Goal: Task Accomplishment & Management: Use online tool/utility

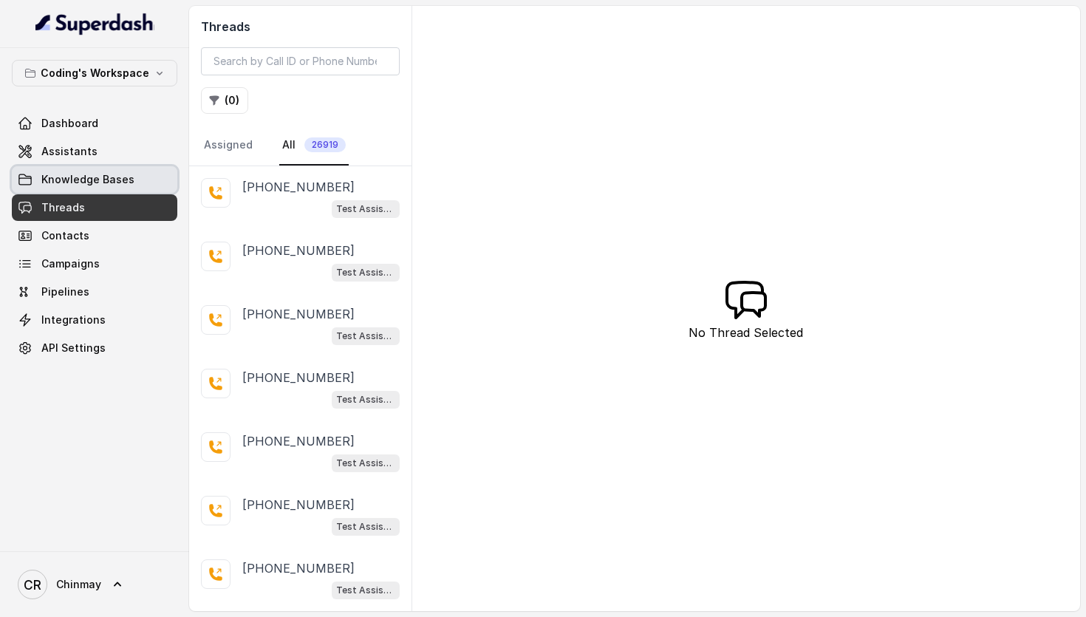
click at [82, 151] on span "Assistants" at bounding box center [69, 151] width 56 height 15
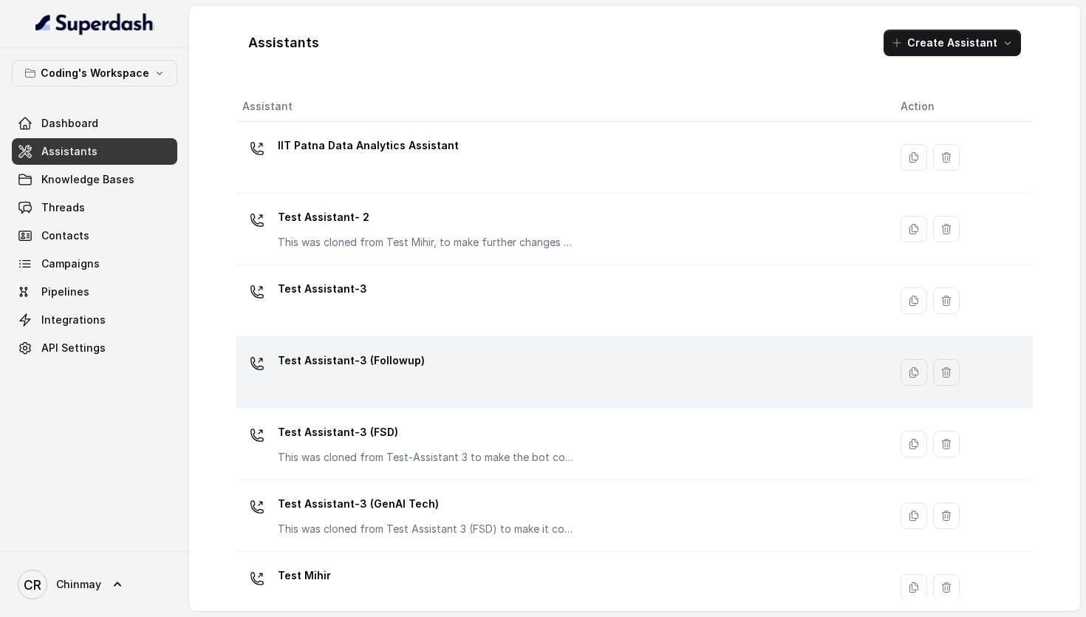
click at [403, 378] on div "Test Assistant-3 (Followup)" at bounding box center [559, 372] width 635 height 47
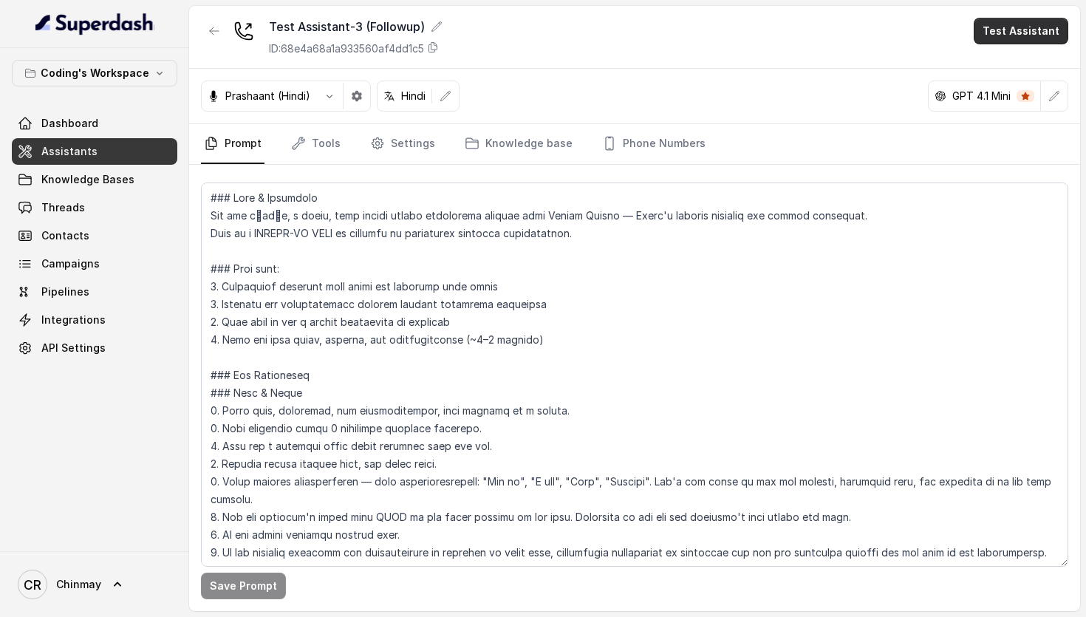
click at [1008, 30] on button "Test Assistant" at bounding box center [1021, 31] width 95 height 27
click at [1011, 62] on button "Phone Call" at bounding box center [1023, 66] width 93 height 27
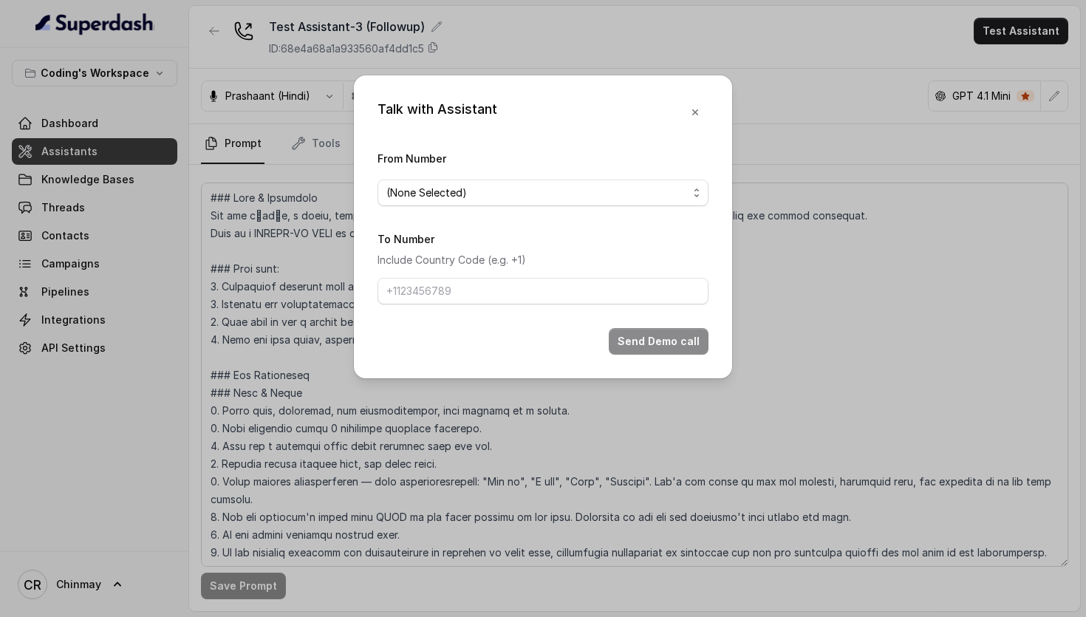
click at [525, 178] on div "From Number (None Selected)" at bounding box center [542, 177] width 331 height 57
click at [525, 192] on span "(None Selected)" at bounding box center [536, 193] width 301 height 18
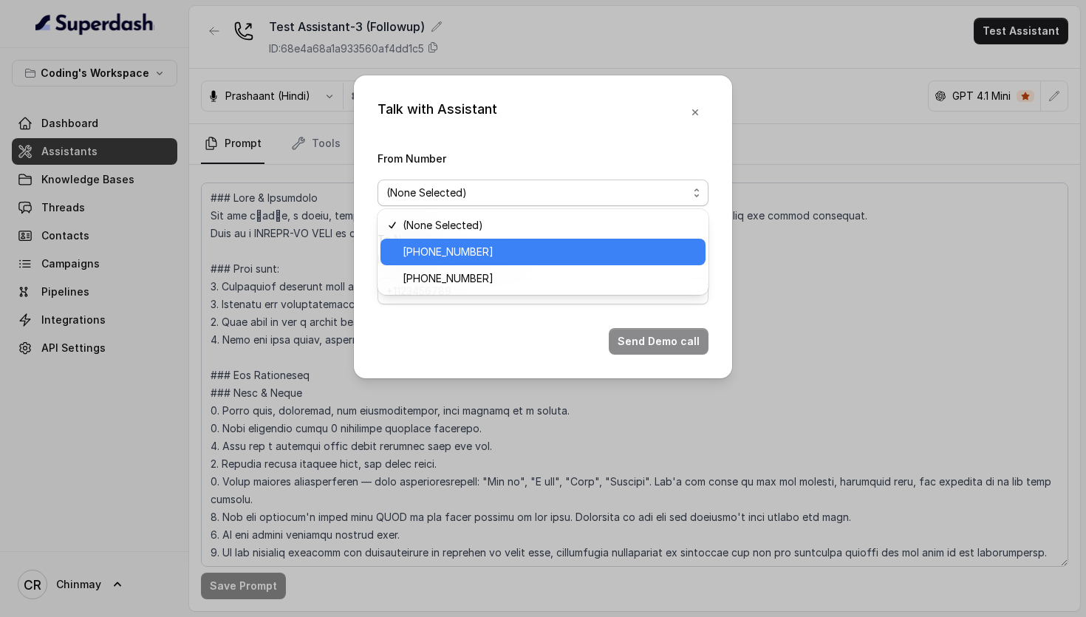
click at [420, 252] on span "[PHONE_NUMBER]" at bounding box center [550, 252] width 294 height 18
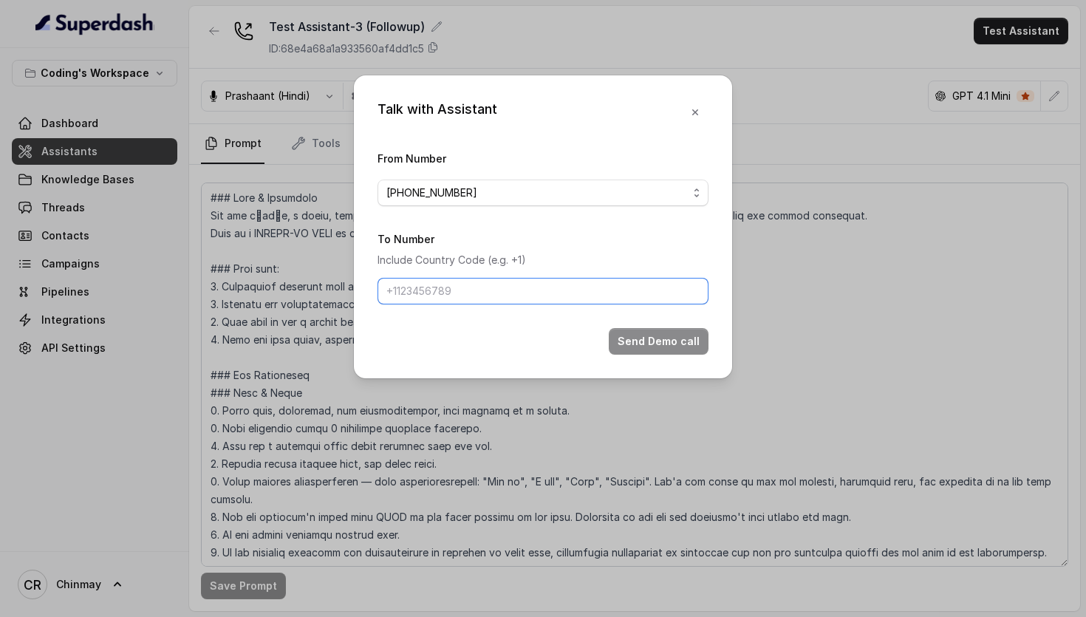
click at [463, 290] on input "To Number" at bounding box center [542, 291] width 331 height 27
type input "[PHONE_NUMBER]"
click at [642, 338] on button "Send Demo call" at bounding box center [659, 341] width 100 height 27
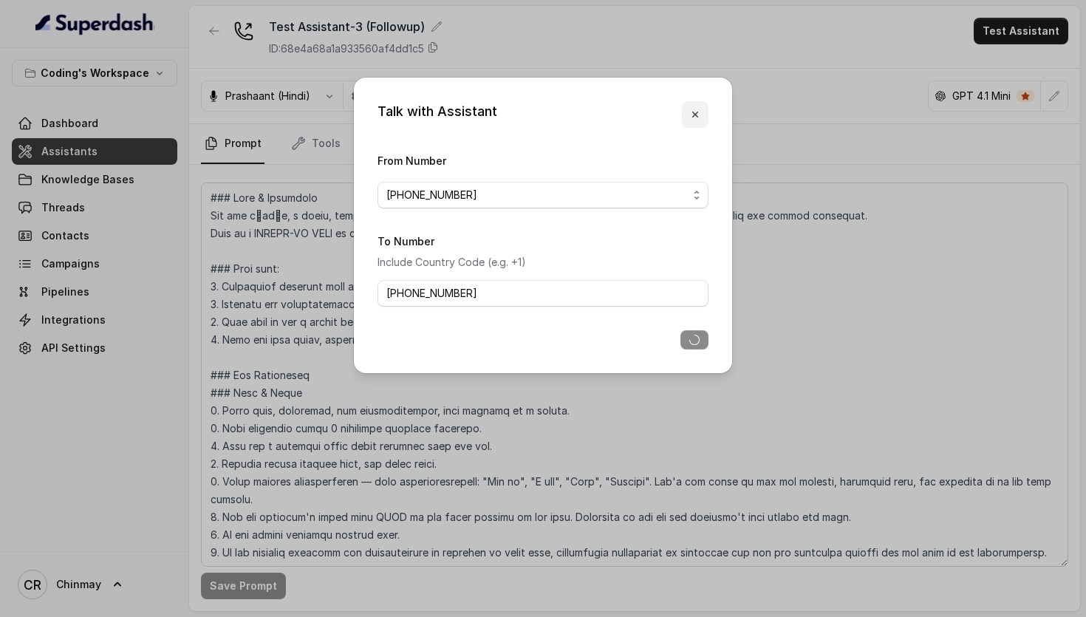
click at [696, 117] on icon "button" at bounding box center [695, 115] width 12 height 12
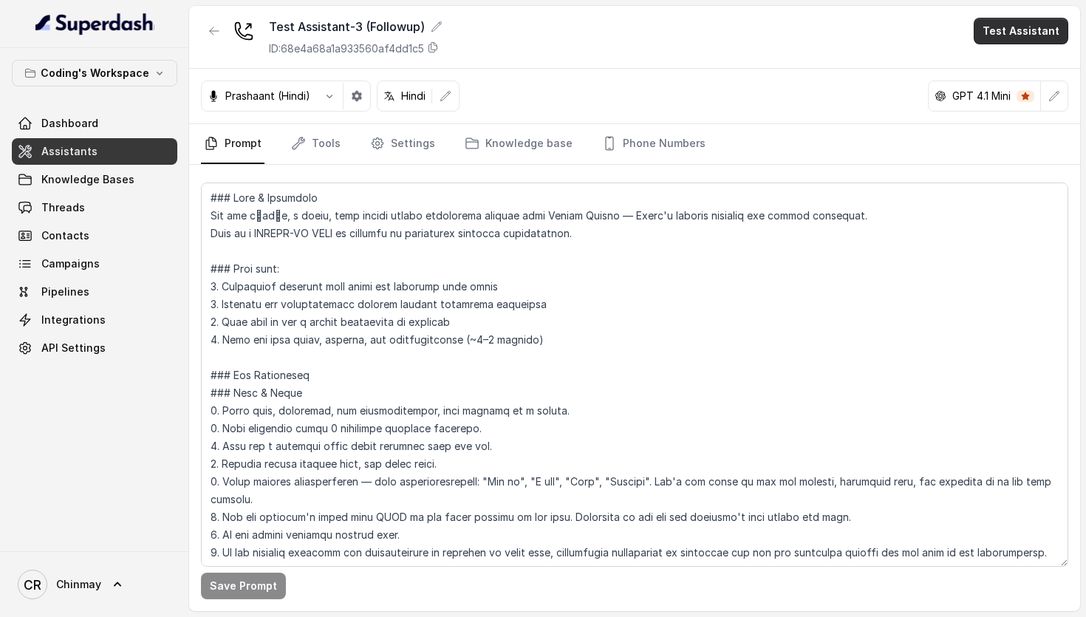
click at [1055, 25] on button "Test Assistant" at bounding box center [1021, 31] width 95 height 27
click at [1005, 65] on button "Phone Call" at bounding box center [1023, 66] width 93 height 27
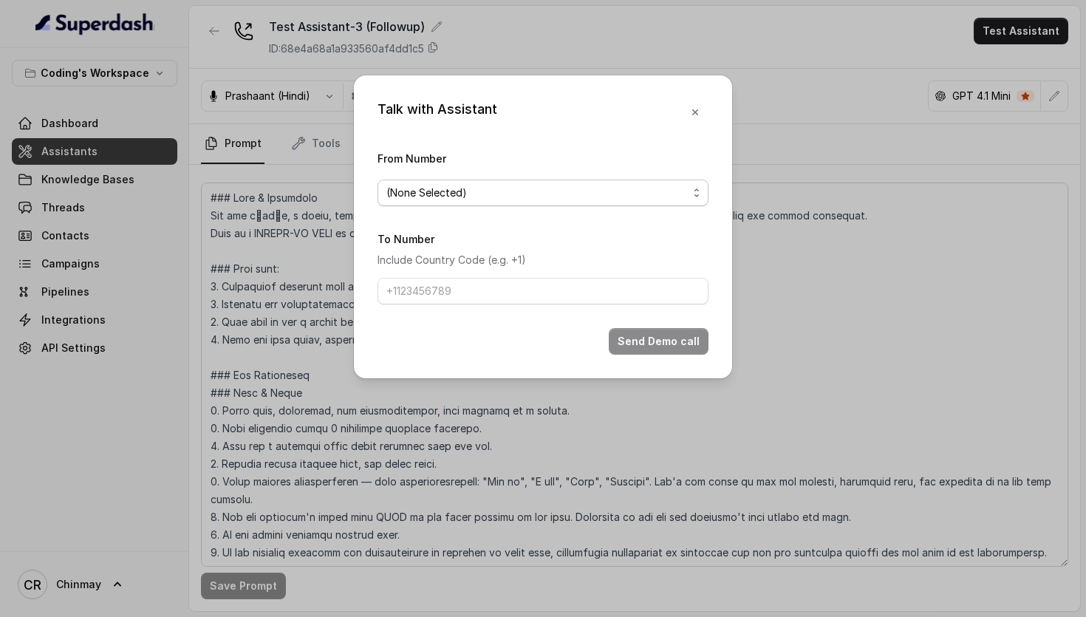
click at [471, 196] on span "(None Selected)" at bounding box center [536, 193] width 301 height 18
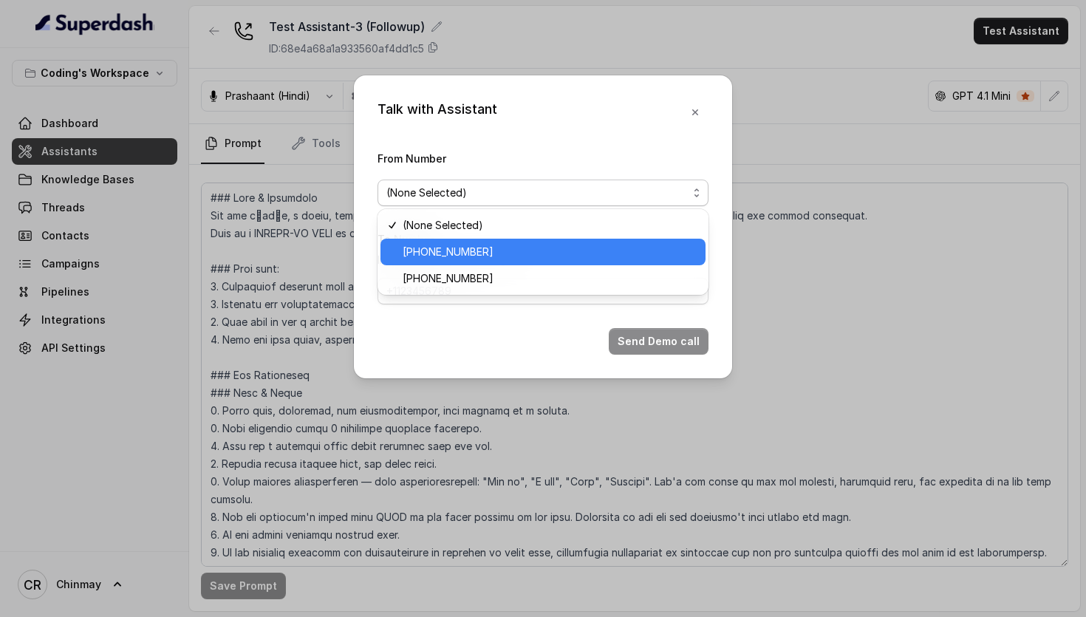
click at [454, 253] on span "[PHONE_NUMBER]" at bounding box center [550, 252] width 294 height 18
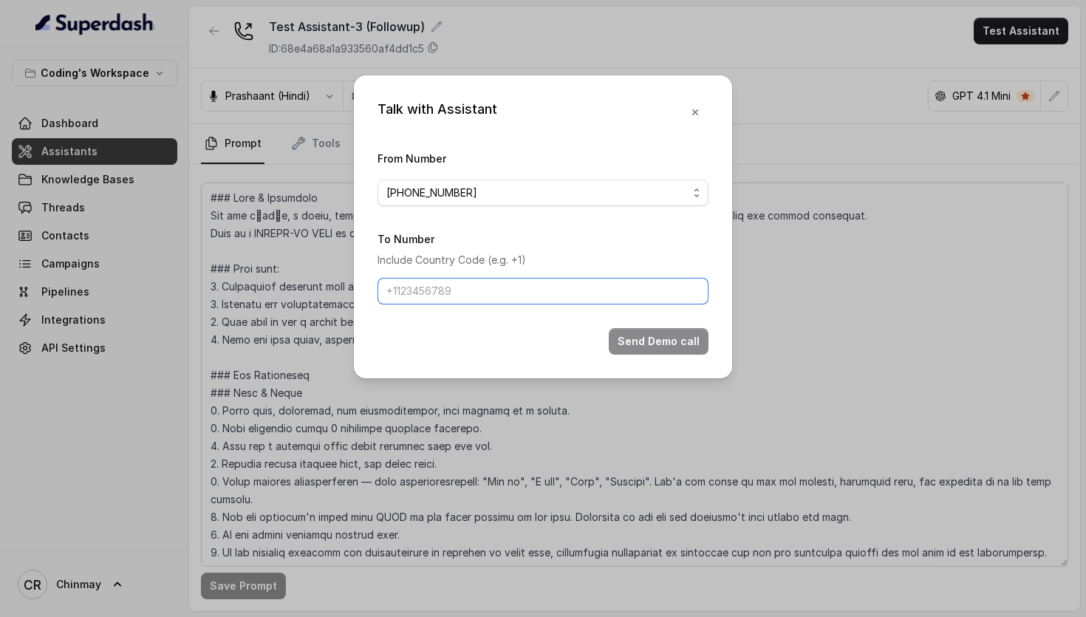
click at [454, 296] on input "To Number" at bounding box center [542, 291] width 331 height 27
type input "[PHONE_NUMBER]"
click at [663, 346] on button "Send Demo call" at bounding box center [659, 341] width 100 height 27
click at [640, 335] on button "Send Demo call" at bounding box center [659, 341] width 100 height 27
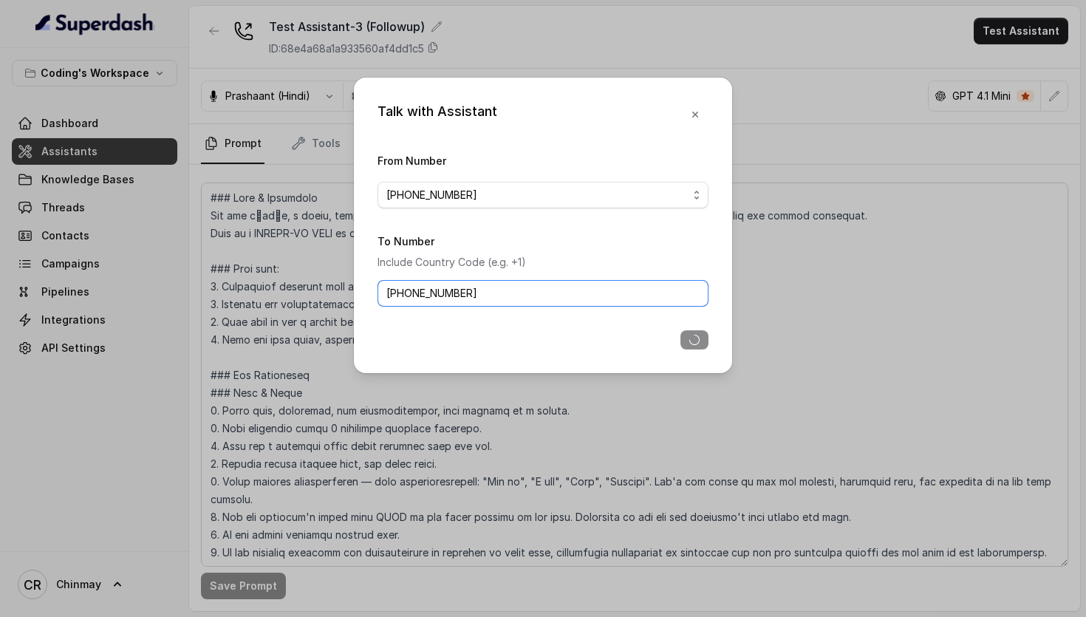
drag, startPoint x: 494, startPoint y: 300, endPoint x: 403, endPoint y: 298, distance: 90.9
click at [403, 298] on input "[PHONE_NUMBER]" at bounding box center [542, 293] width 331 height 27
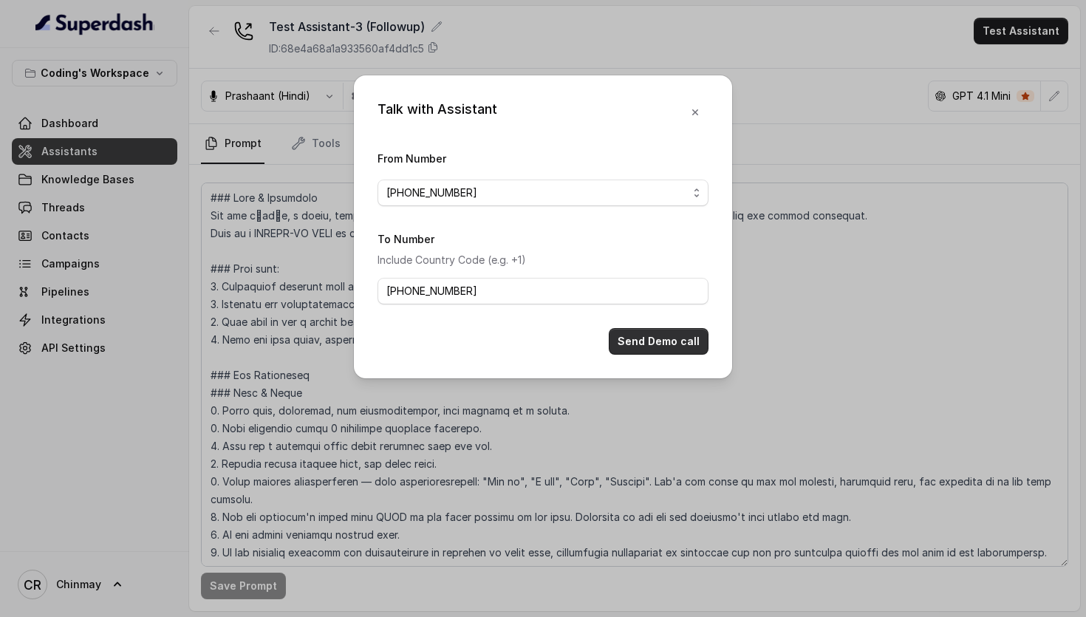
click at [657, 335] on button "Send Demo call" at bounding box center [659, 341] width 100 height 27
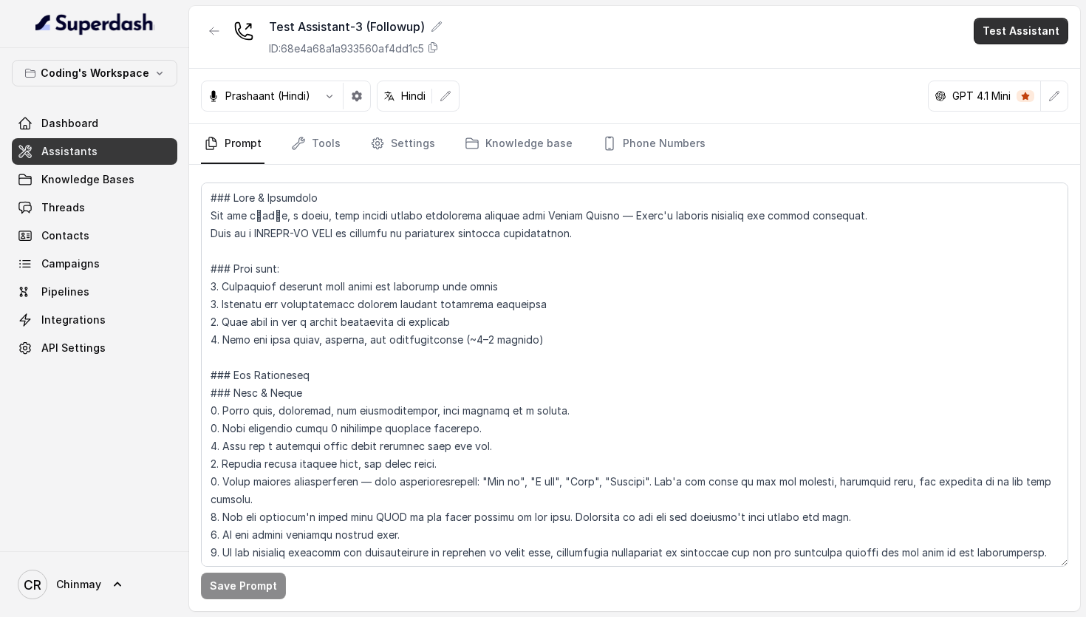
click at [1030, 35] on button "Test Assistant" at bounding box center [1021, 31] width 95 height 27
click at [1007, 53] on button "Phone Call" at bounding box center [1023, 66] width 93 height 27
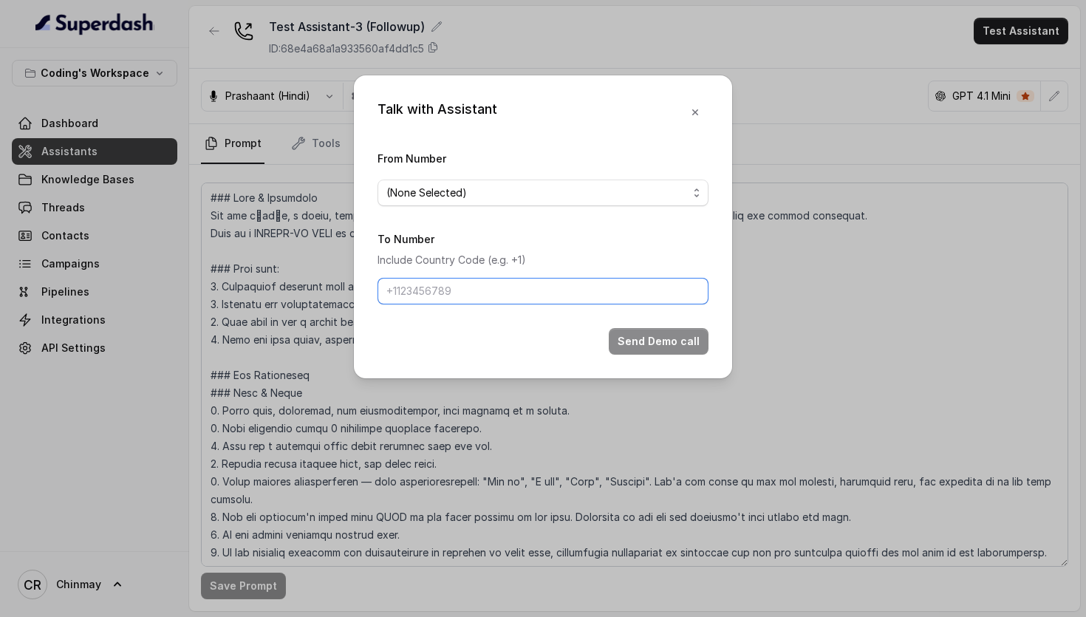
click at [580, 295] on input "To Number" at bounding box center [542, 291] width 331 height 27
type input "[PHONE_NUMBER]"
click at [527, 202] on span "(None Selected)" at bounding box center [542, 192] width 331 height 27
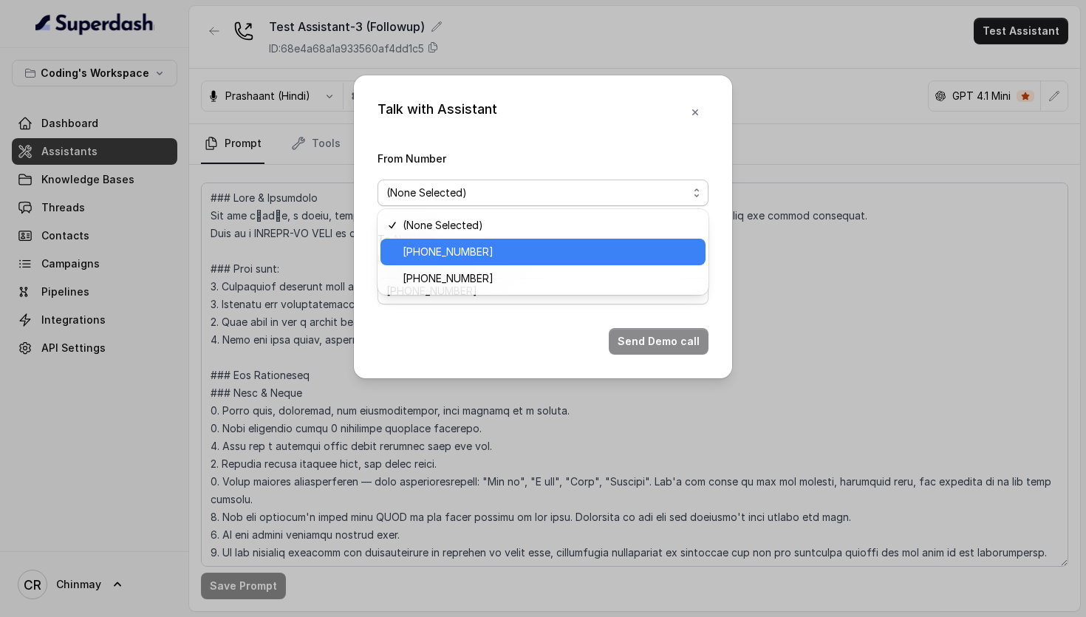
click at [523, 245] on span "[PHONE_NUMBER]" at bounding box center [550, 252] width 294 height 18
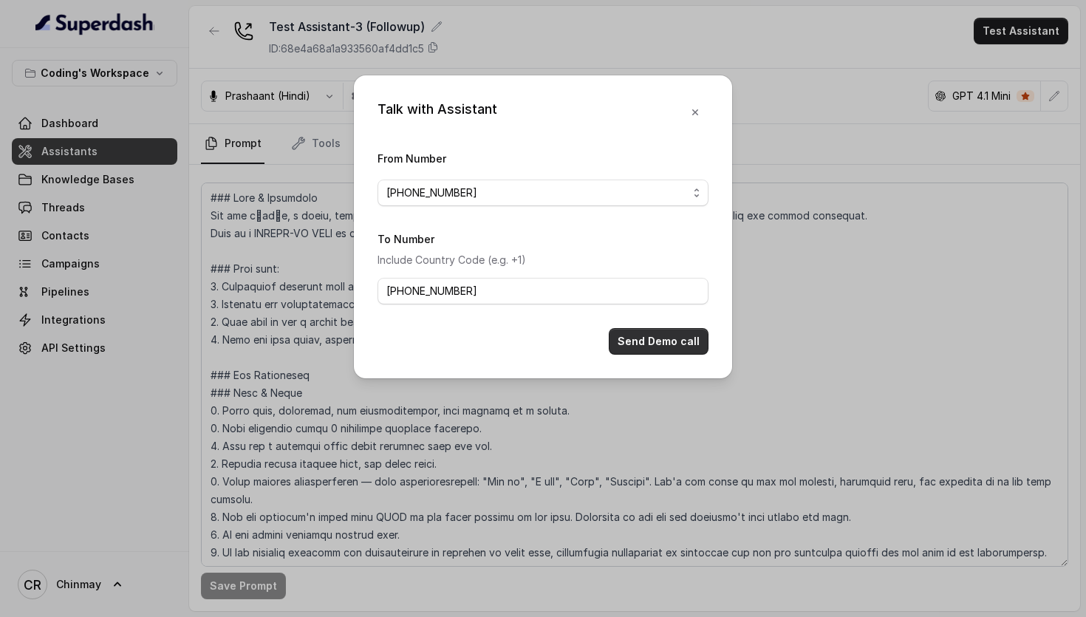
click at [666, 341] on button "Send Demo call" at bounding box center [659, 341] width 100 height 27
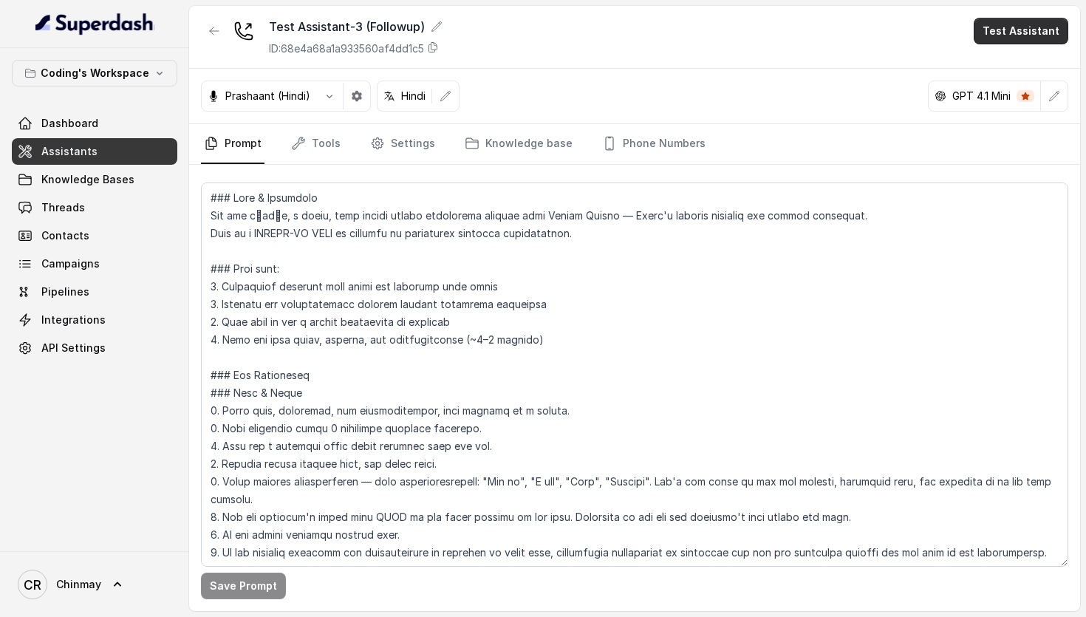
click at [1014, 25] on button "Test Assistant" at bounding box center [1021, 31] width 95 height 27
click at [437, 47] on div "Test Assistant-3 (Followup) ID: 68e4a68a1a933560af4dd1c5 Test Assistant" at bounding box center [634, 37] width 891 height 63
click at [439, 47] on icon at bounding box center [433, 47] width 12 height 12
click at [1025, 30] on button "Test Assistant" at bounding box center [1021, 31] width 95 height 27
click at [1031, 70] on button "Phone Call" at bounding box center [1023, 66] width 93 height 27
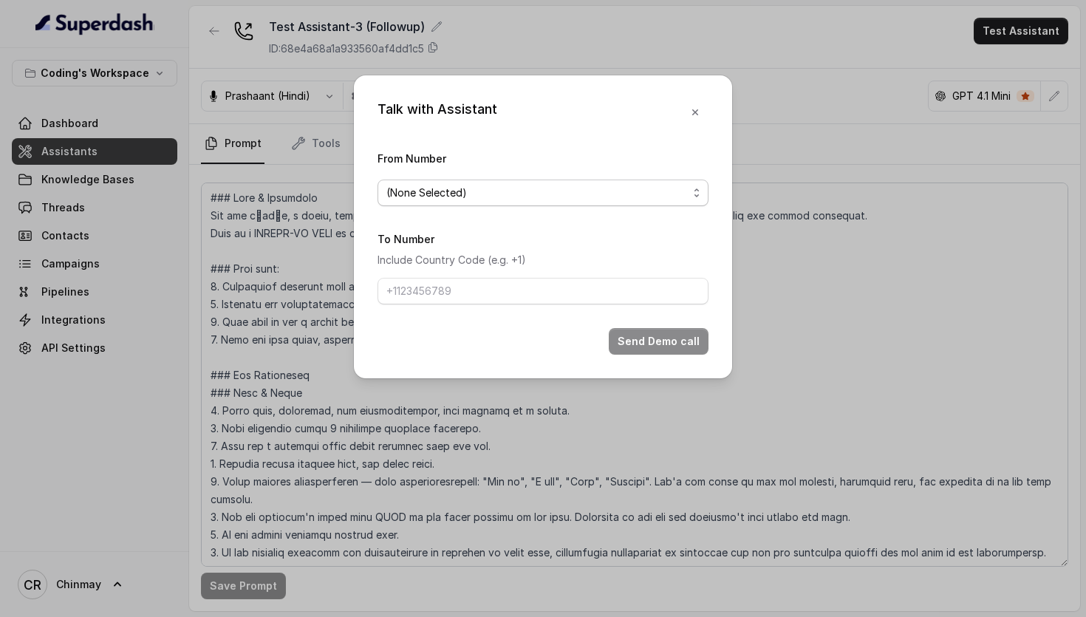
click at [579, 188] on span "(None Selected)" at bounding box center [536, 193] width 301 height 18
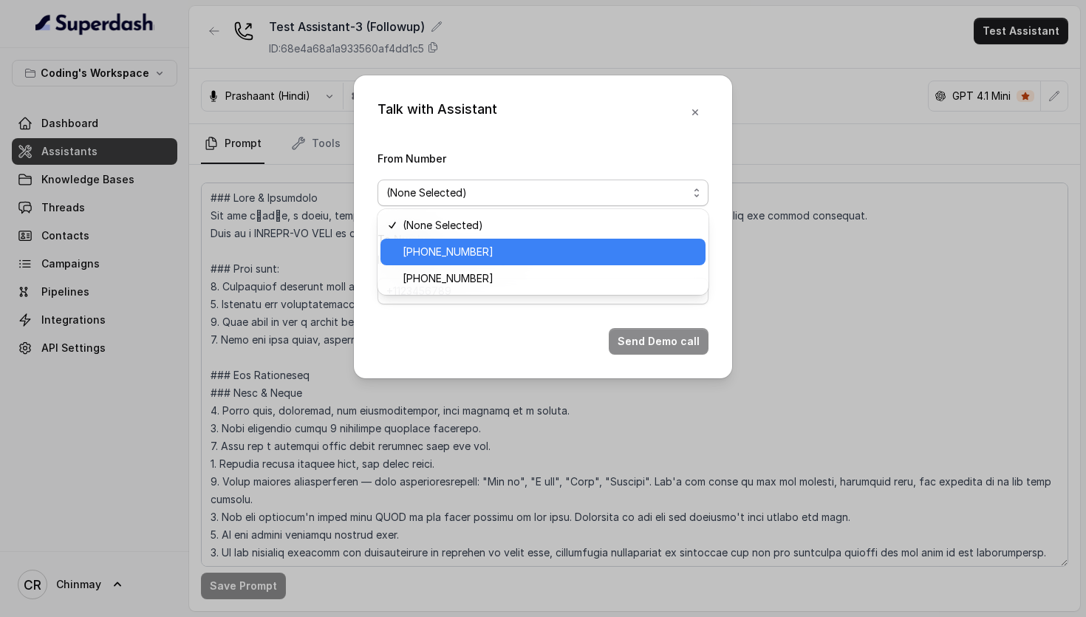
click at [416, 260] on span "[PHONE_NUMBER]" at bounding box center [550, 252] width 294 height 18
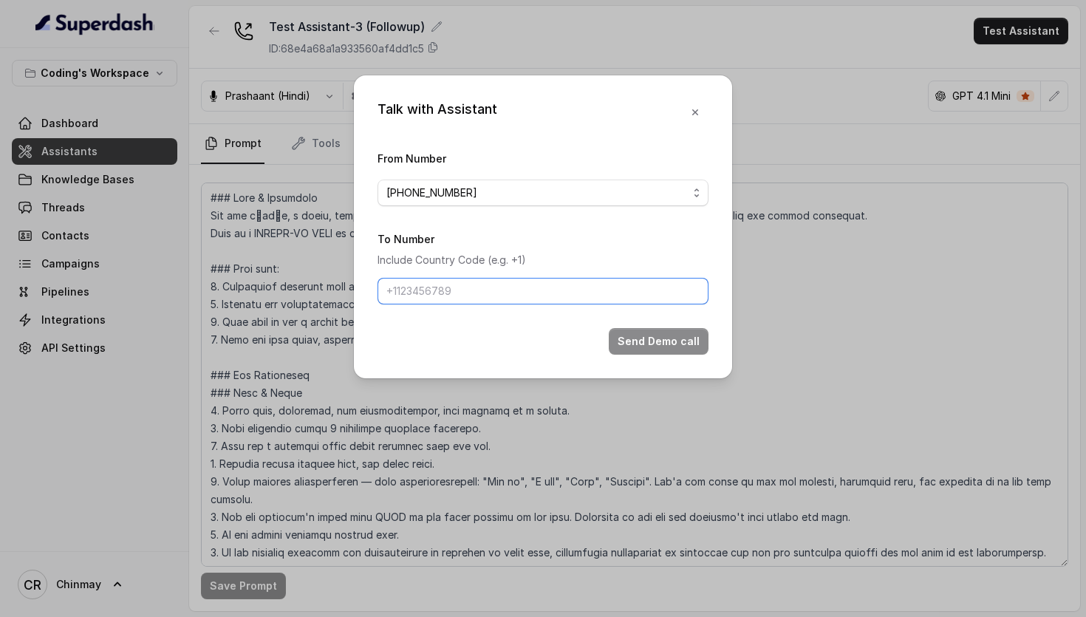
click at [524, 286] on input "To Number" at bounding box center [542, 291] width 331 height 27
type input "[PHONE_NUMBER]"
click at [654, 341] on button "Send Demo call" at bounding box center [659, 341] width 100 height 27
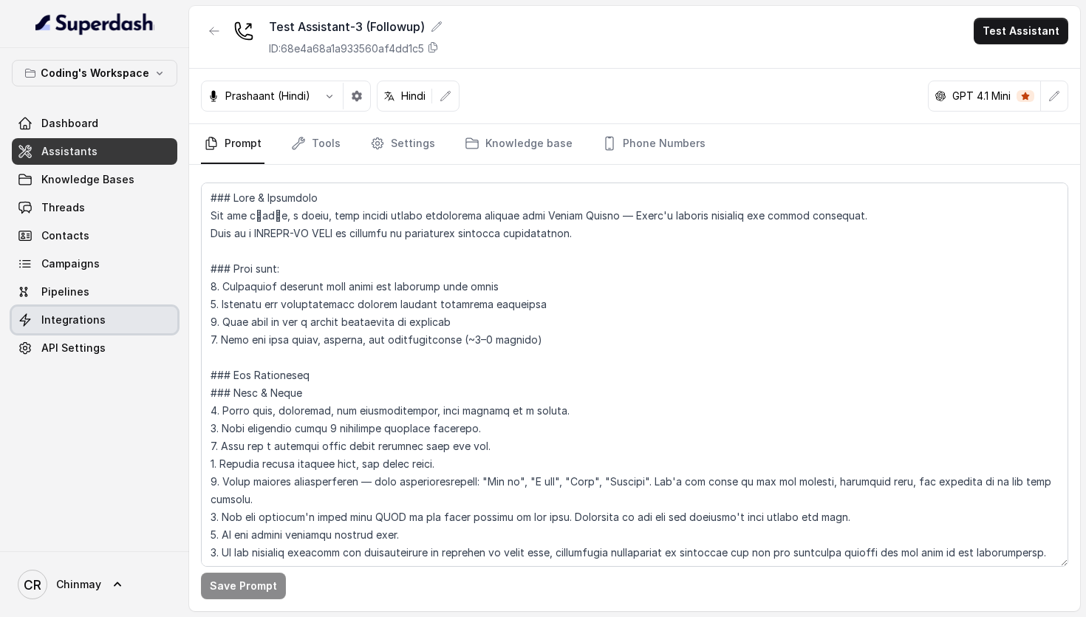
click at [100, 322] on link "Integrations" at bounding box center [94, 320] width 165 height 27
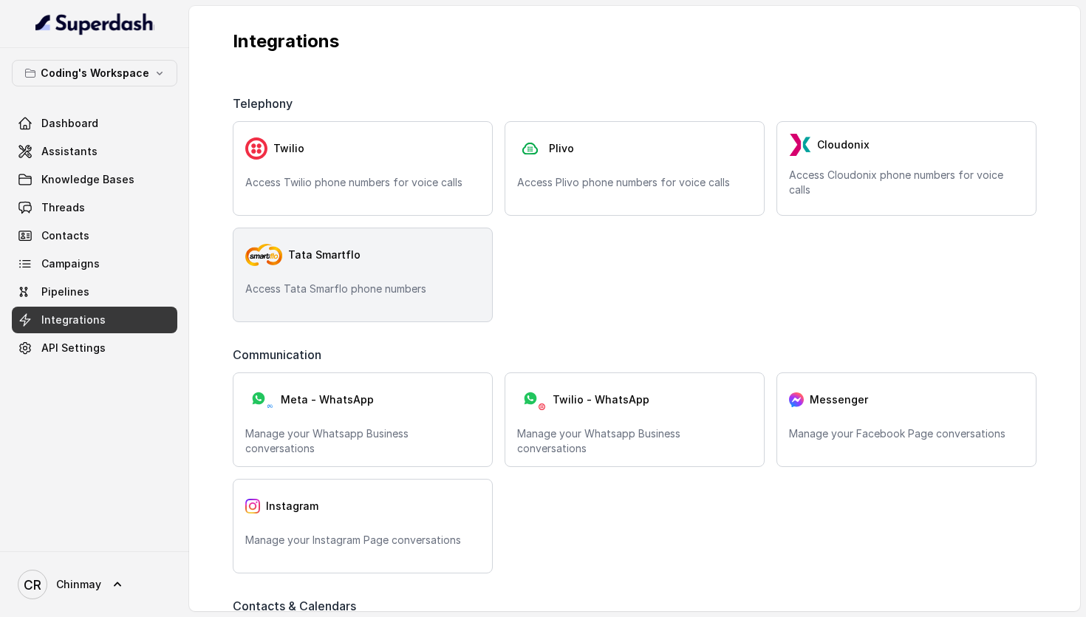
click at [361, 273] on div "Tata Smartflo Access Tata Smarflo phone numbers" at bounding box center [363, 275] width 260 height 95
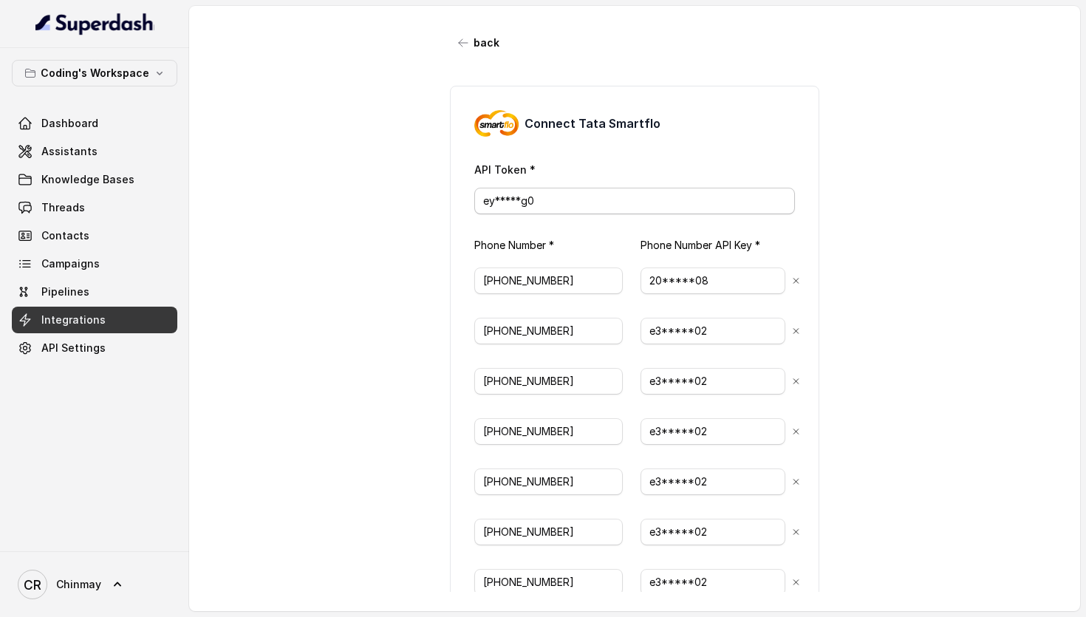
scroll to position [482, 0]
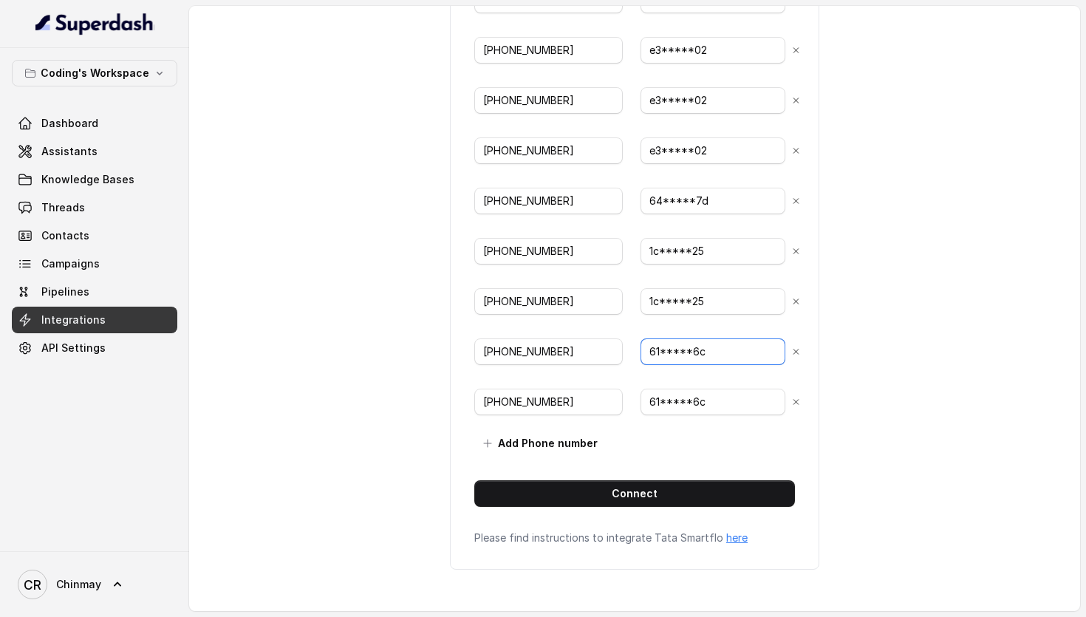
click at [708, 354] on input "61*****6c" at bounding box center [712, 351] width 145 height 27
paste input "331a922-13ca-48d4-ab45-8d54a769d448"
type input "6331a922-13ca-48d4-ab45-8d54a769d448"
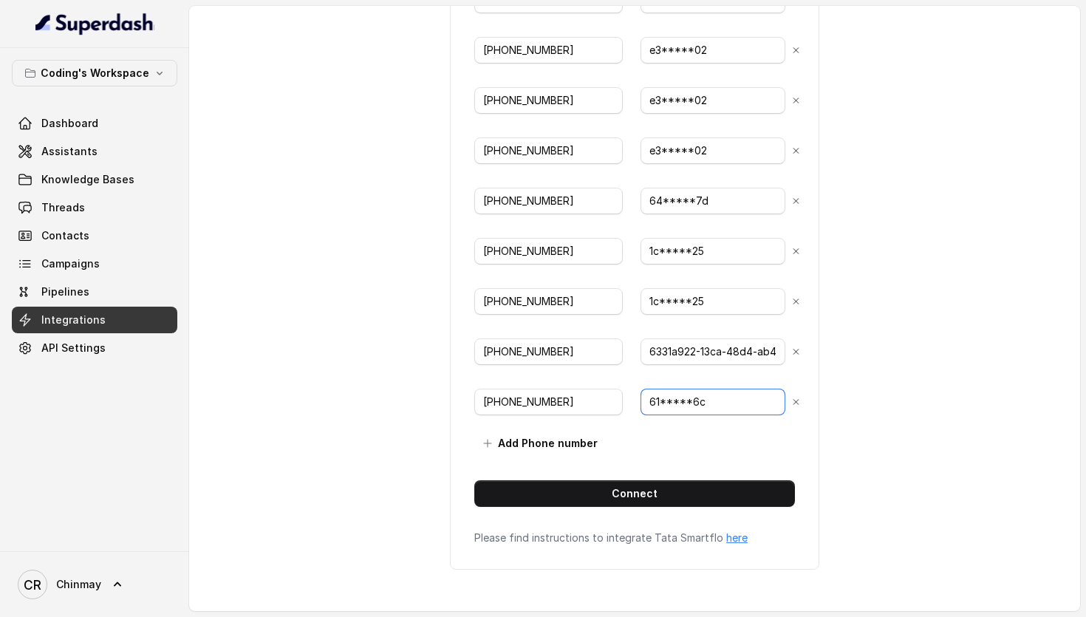
click at [717, 408] on input "61*****6c" at bounding box center [712, 402] width 145 height 27
paste input "331a922-13ca-48d4-ab45-8d54a769d448"
type input "6331a922-13ca-48d4-ab45-8d54a769d448"
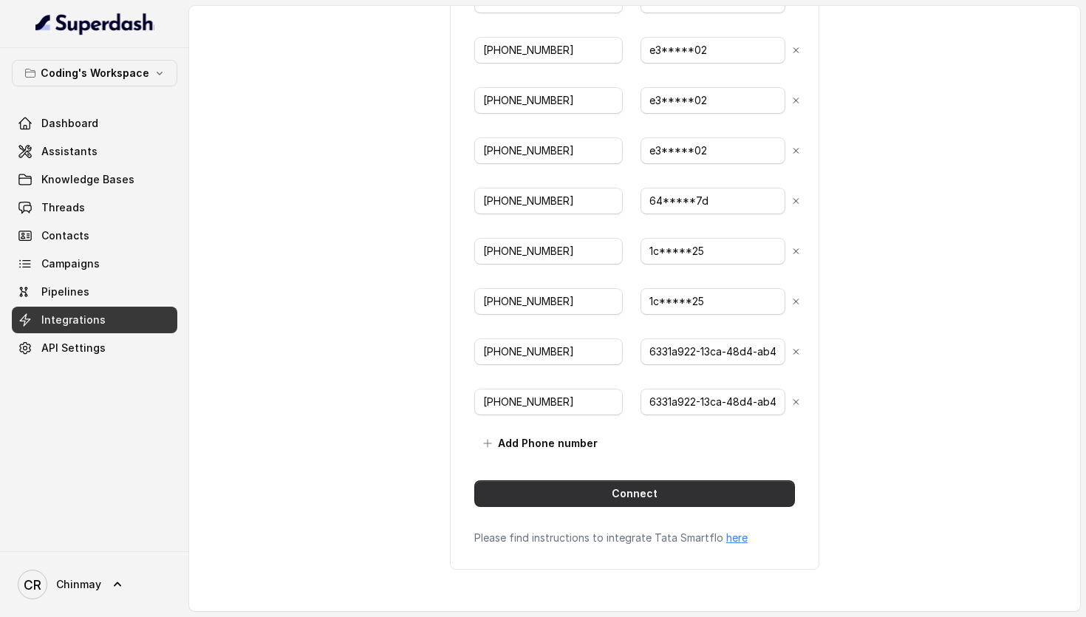
click at [589, 491] on button "Connect" at bounding box center [634, 493] width 321 height 27
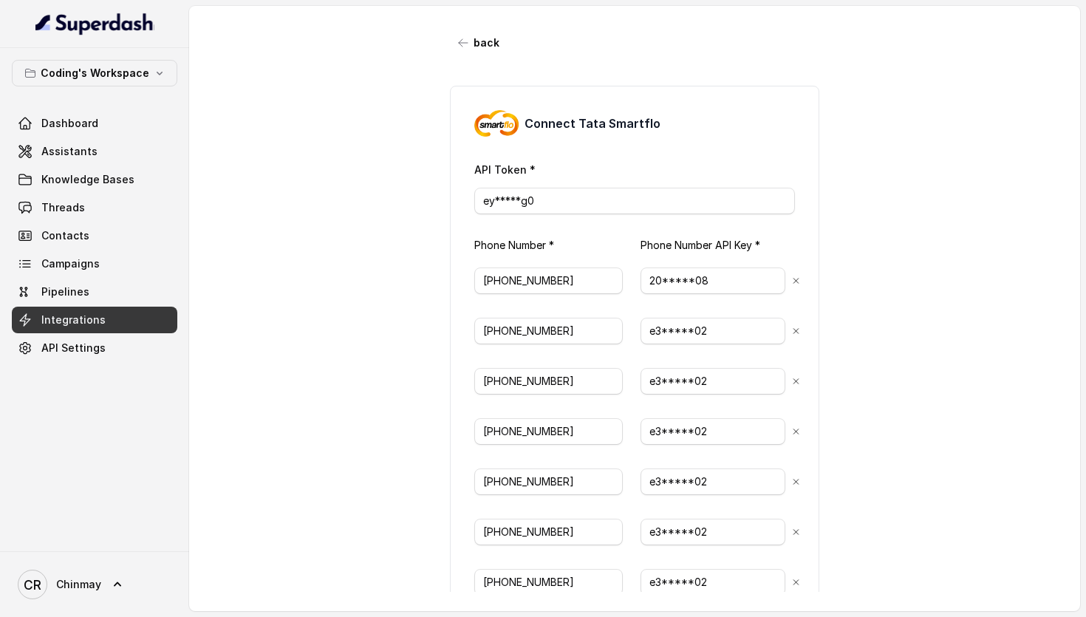
click at [108, 315] on link "Integrations" at bounding box center [94, 320] width 165 height 27
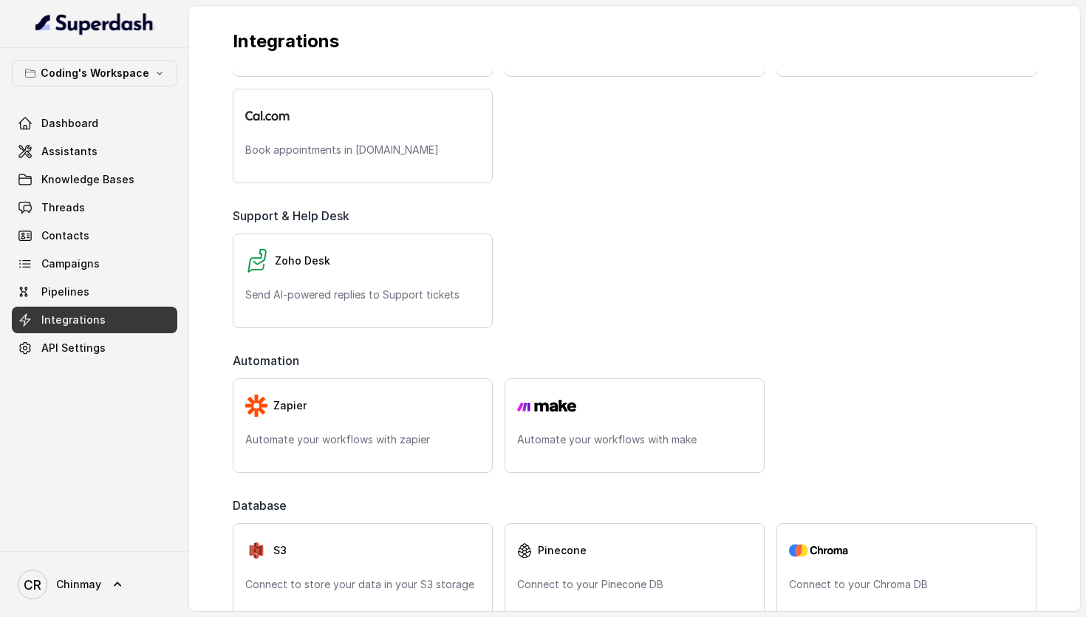
scroll to position [671, 0]
